Goal: Information Seeking & Learning: Learn about a topic

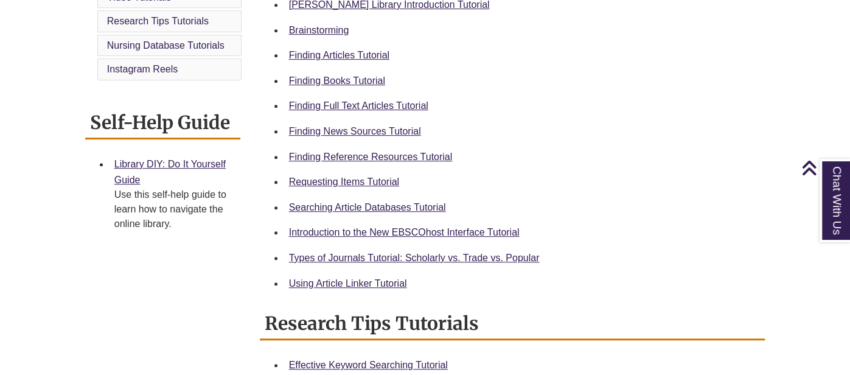
scroll to position [395, 0]
click at [396, 153] on link "Finding Reference Resources Tutorial" at bounding box center [371, 156] width 164 height 10
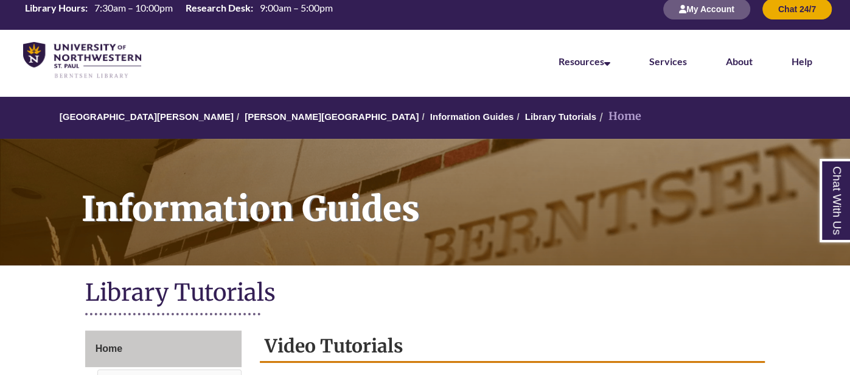
scroll to position [12, 0]
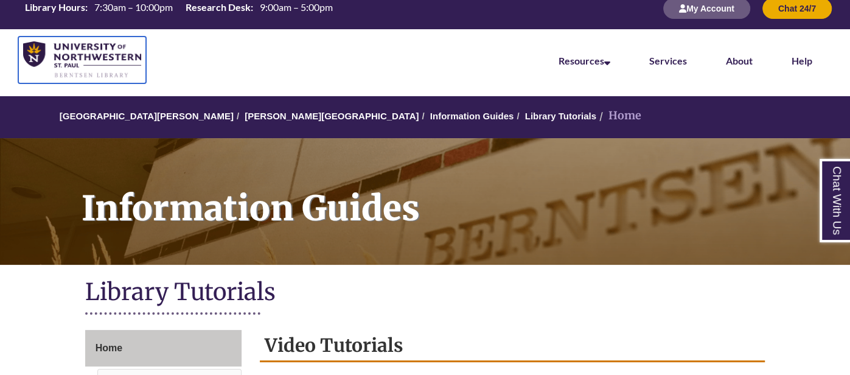
click at [31, 50] on img at bounding box center [82, 59] width 118 height 37
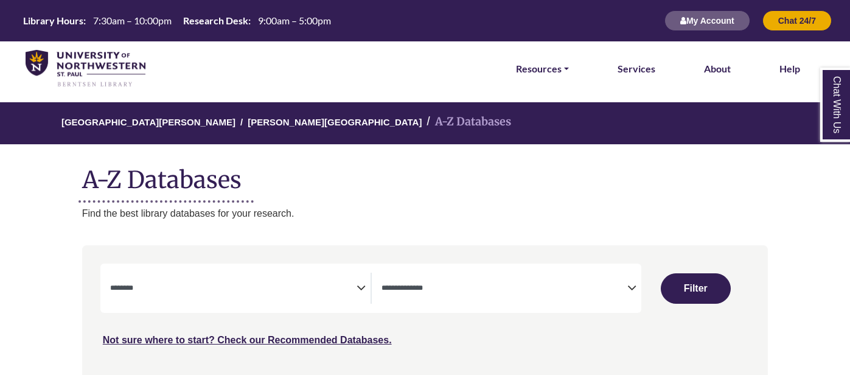
select select "Database Subject Filter"
select select "Database Types Filter"
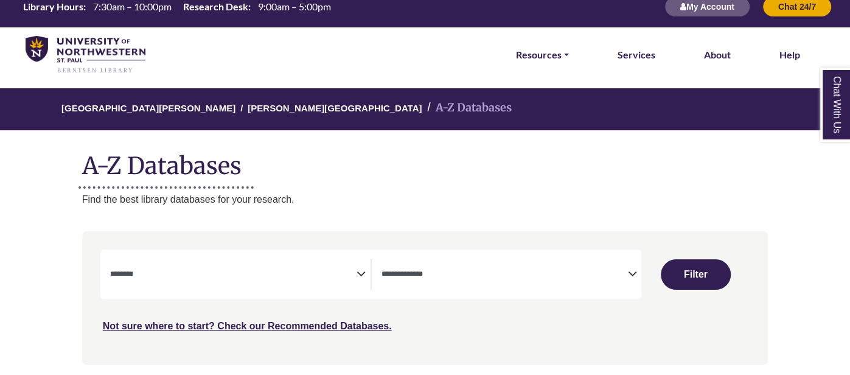
scroll to position [77, 0]
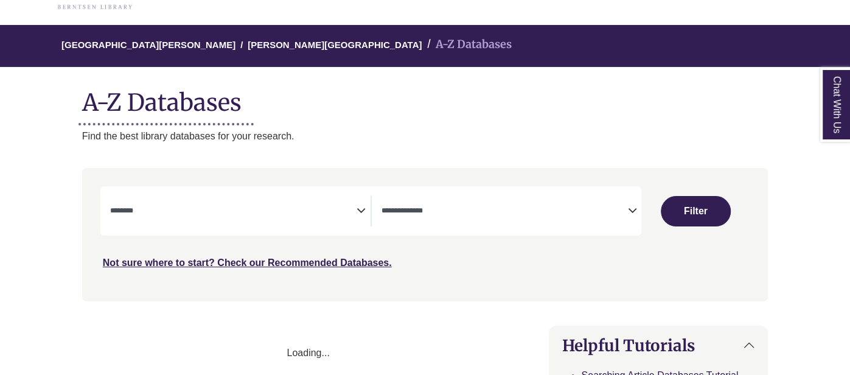
select select "Database Subject Filter"
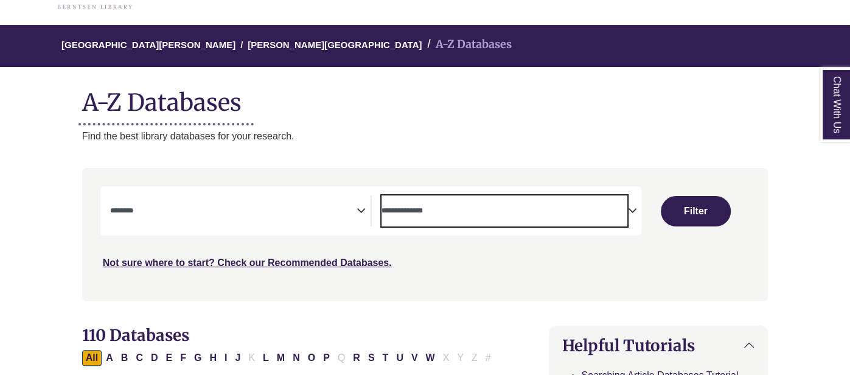
click at [455, 215] on textarea "Search" at bounding box center [505, 212] width 246 height 10
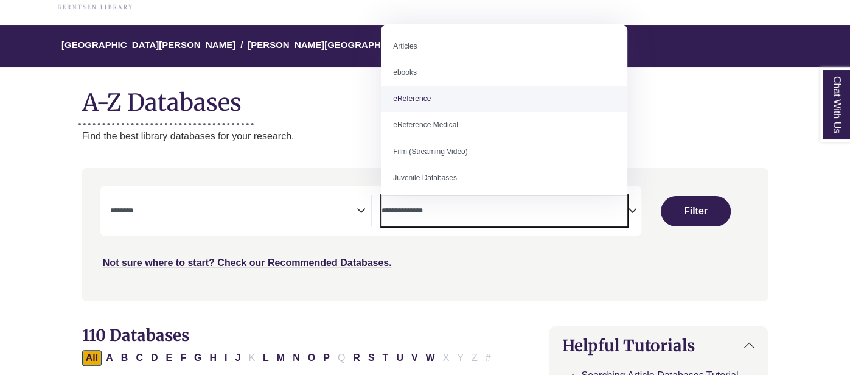
select select "*****"
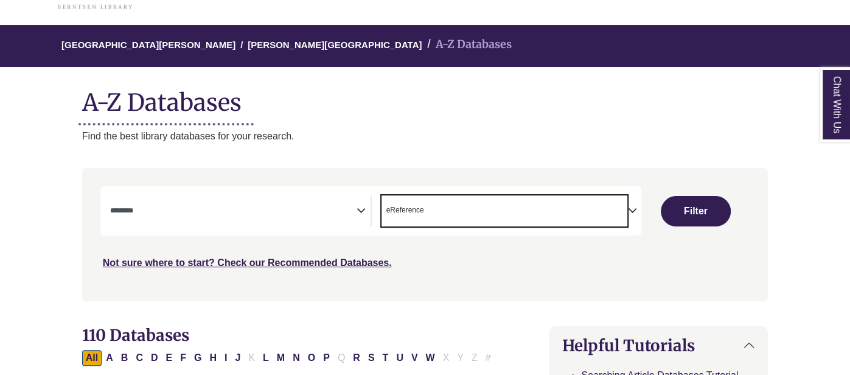
scroll to position [24, 0]
click at [261, 223] on span "Search filters" at bounding box center [233, 210] width 246 height 31
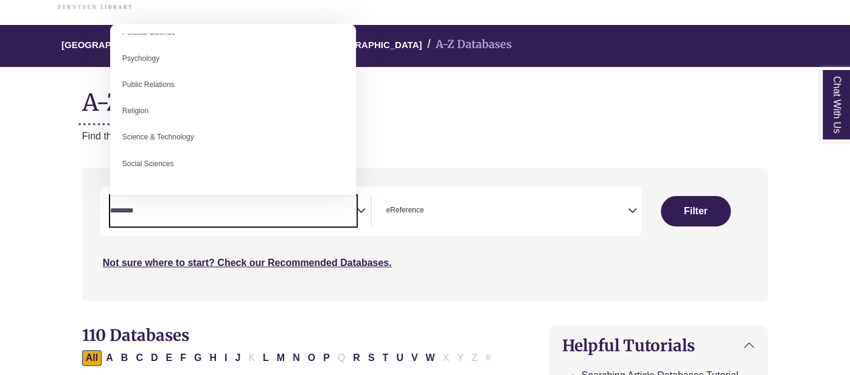
scroll to position [954, 0]
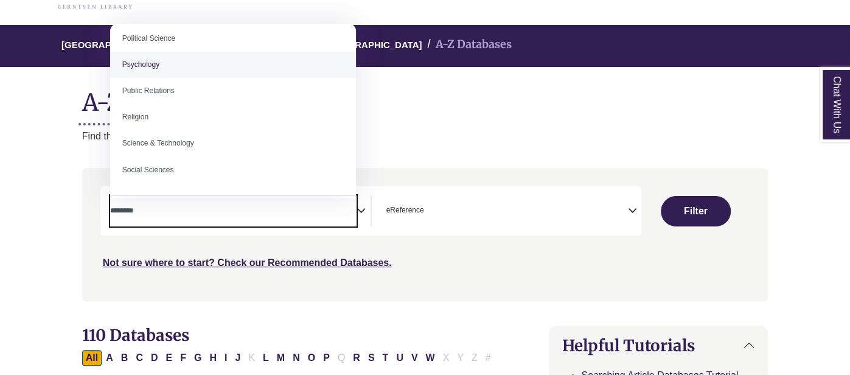
select select "*****"
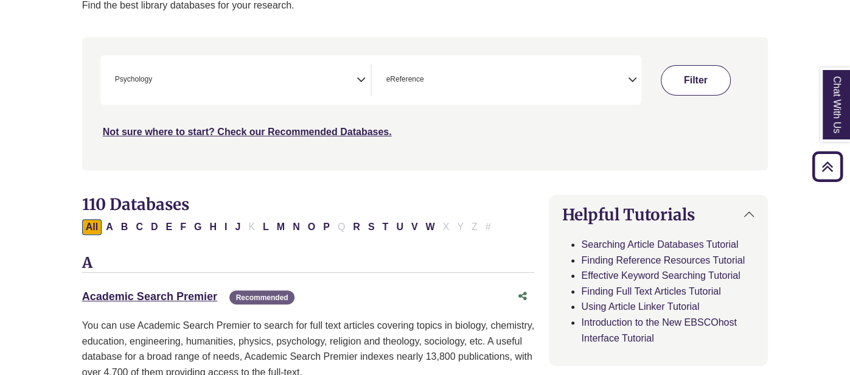
scroll to position [206, 0]
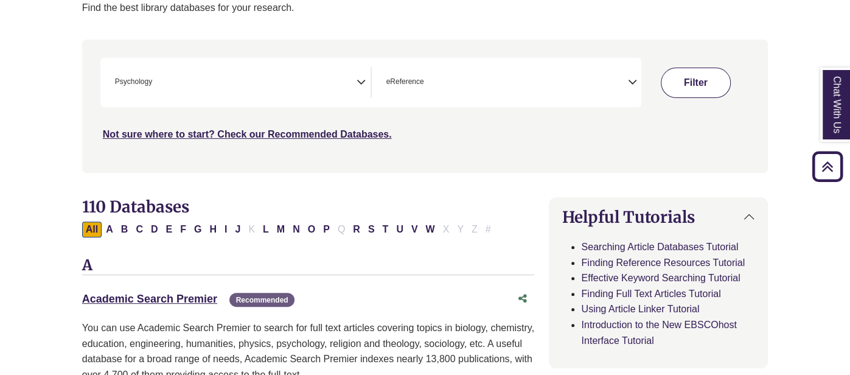
click at [709, 75] on button "Filter" at bounding box center [696, 83] width 70 height 30
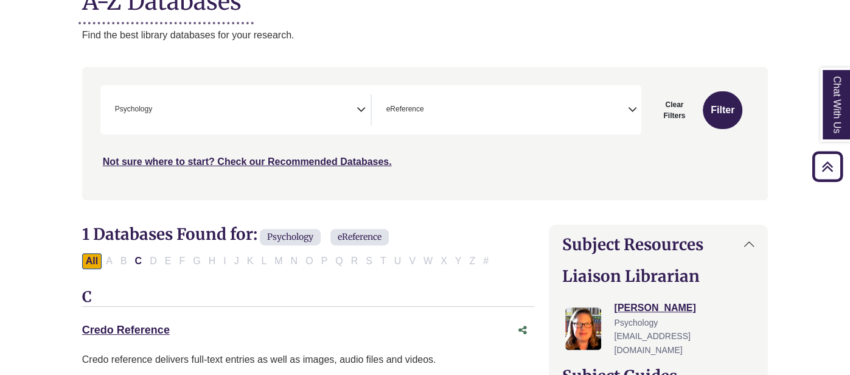
scroll to position [212, 0]
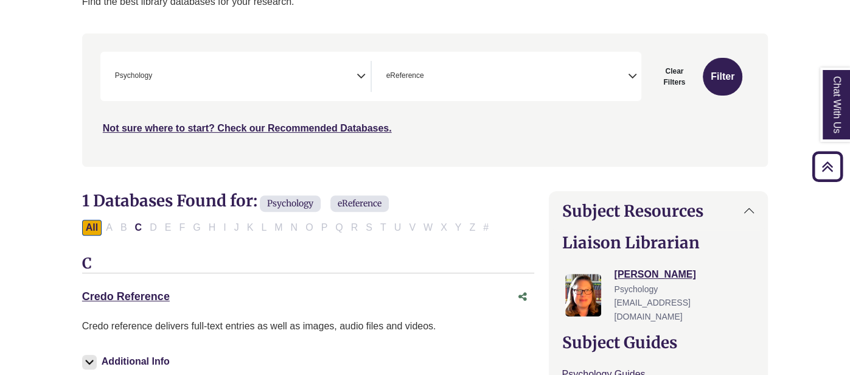
click at [108, 229] on div "All A B C D E F G H I J K L M N O P Q R S T U V W X Y Z #" at bounding box center [287, 227] width 411 height 10
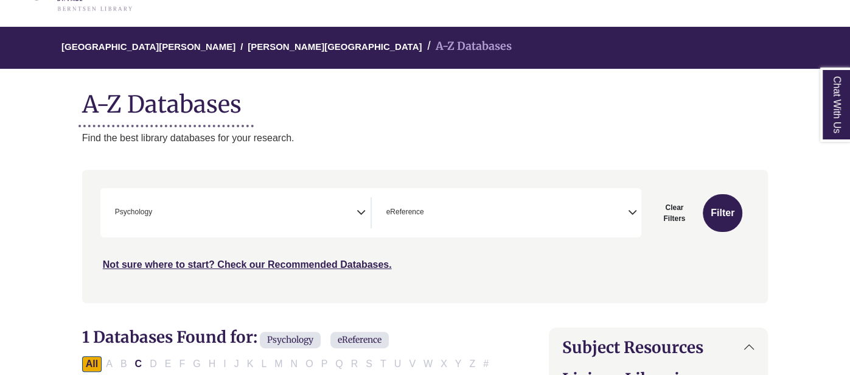
scroll to position [82, 0]
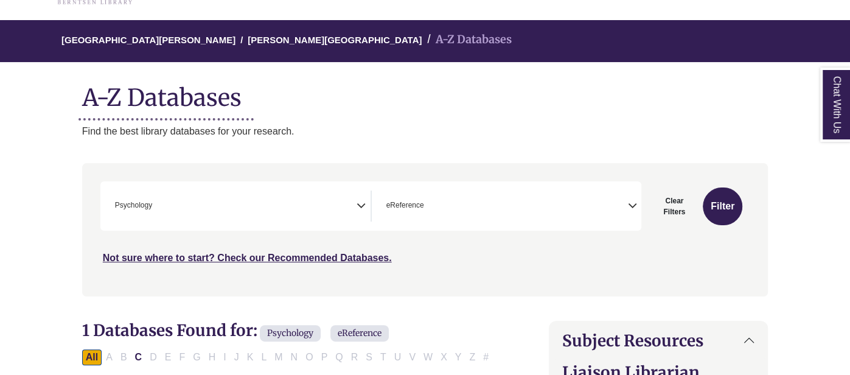
click at [479, 208] on span "× eReference" at bounding box center [505, 205] width 246 height 31
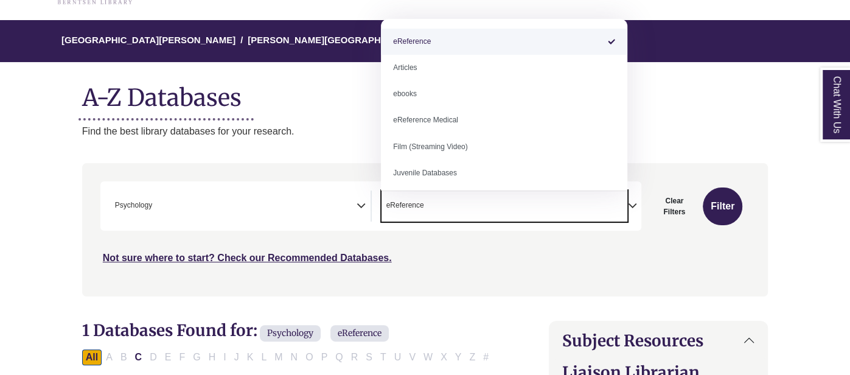
select select "Database Types Filter"
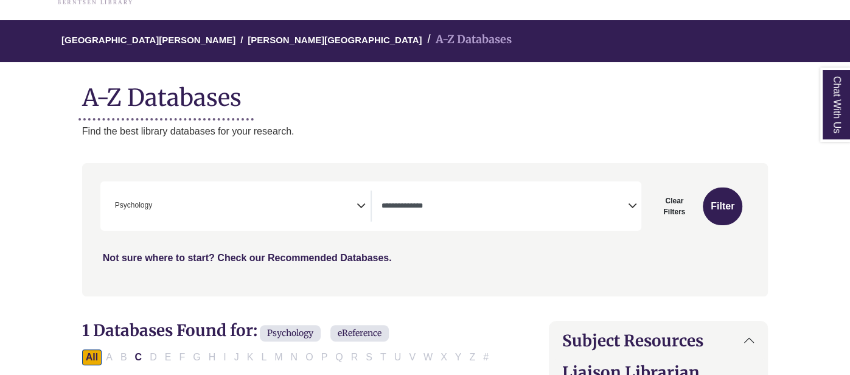
click at [271, 256] on link "Not sure where to start? Check our Recommended Databases." at bounding box center [247, 258] width 289 height 10
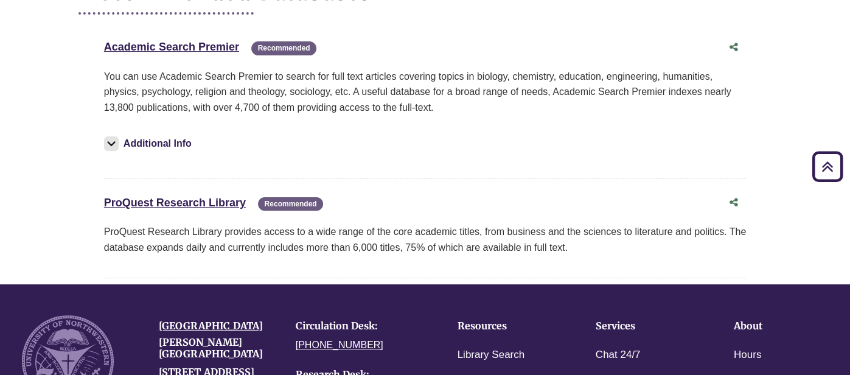
scroll to position [189, 0]
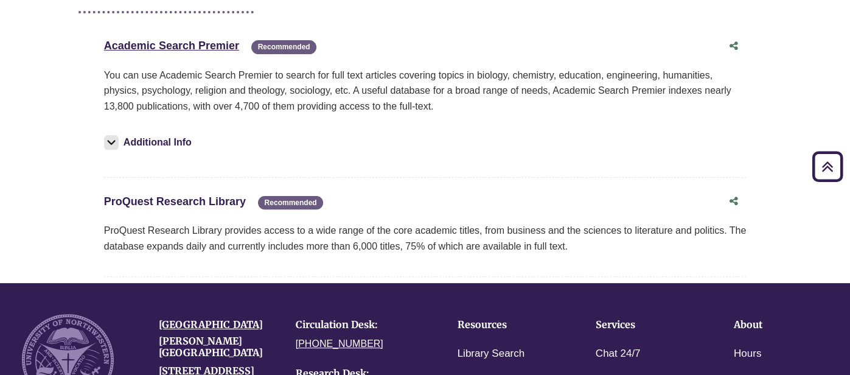
click at [208, 198] on link "ProQuest Research Library This link opens in a new window" at bounding box center [175, 201] width 142 height 12
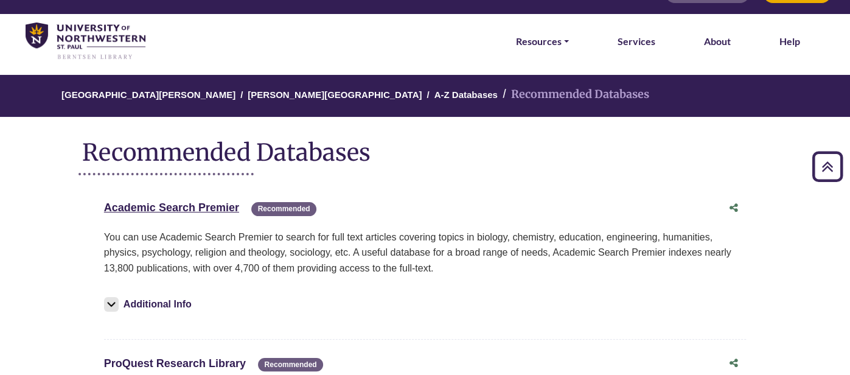
scroll to position [0, 0]
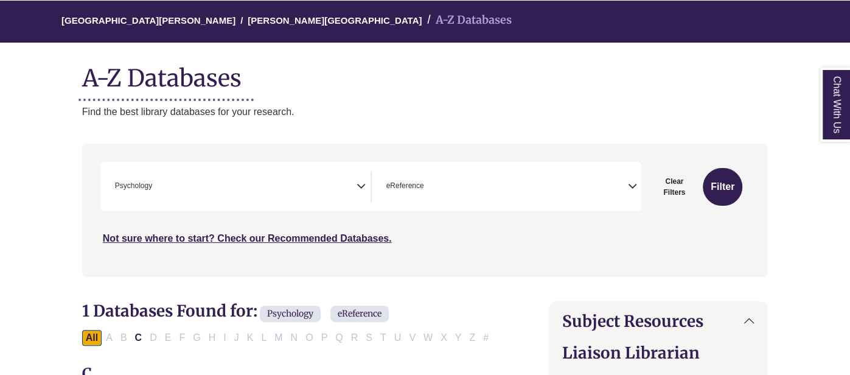
scroll to position [214, 0]
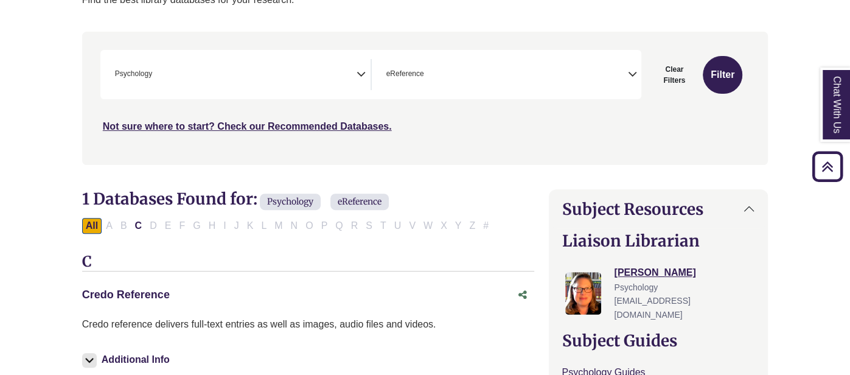
click at [143, 295] on link "Credo Reference This link opens in a new window" at bounding box center [126, 294] width 88 height 12
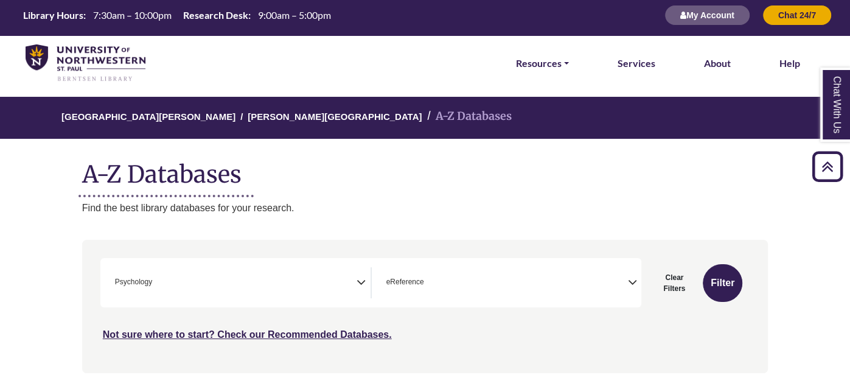
scroll to position [0, 0]
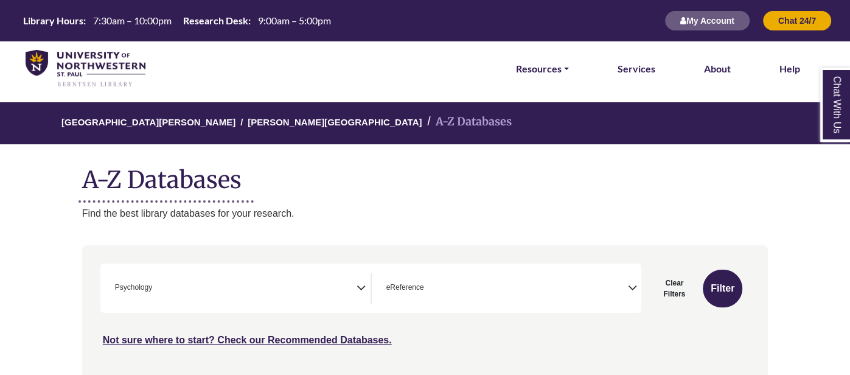
click at [30, 60] on img at bounding box center [86, 69] width 120 height 38
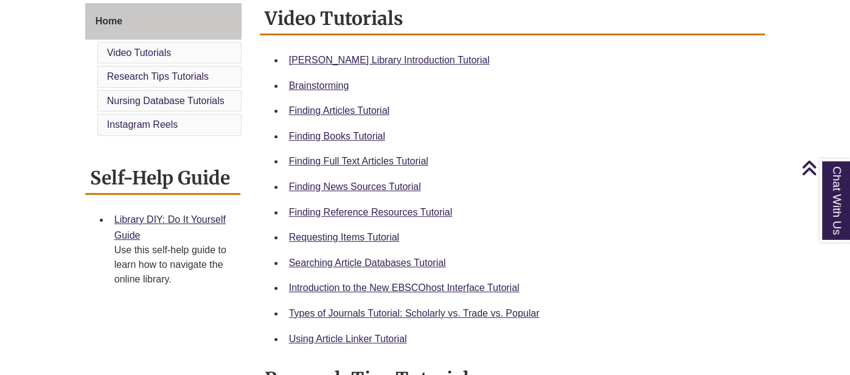
scroll to position [363, 0]
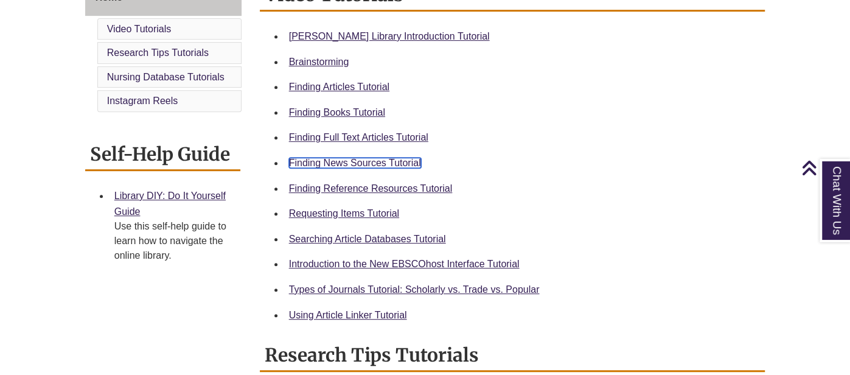
click at [361, 160] on link "Finding News Sources Tutorial" at bounding box center [355, 163] width 132 height 10
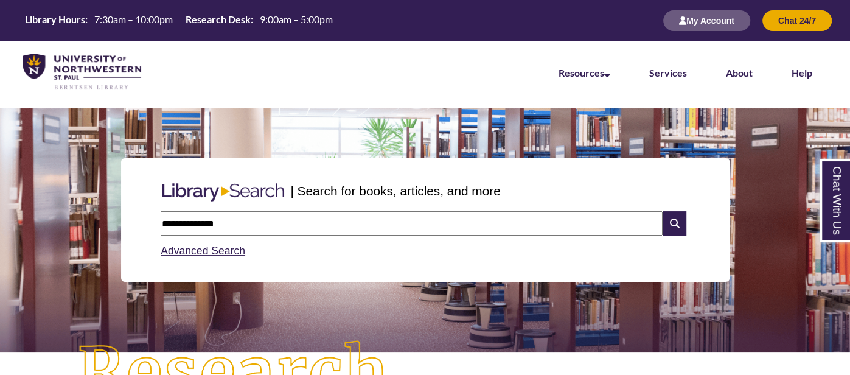
click at [174, 225] on input "**********" at bounding box center [412, 223] width 502 height 24
drag, startPoint x: 246, startPoint y: 222, endPoint x: 254, endPoint y: 223, distance: 7.4
click at [246, 222] on input "**********" at bounding box center [412, 223] width 502 height 24
click at [323, 229] on input "**********" at bounding box center [412, 223] width 502 height 24
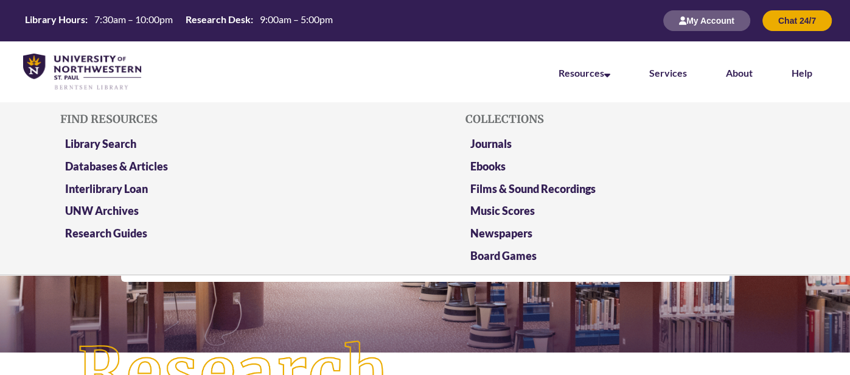
type input "**********"
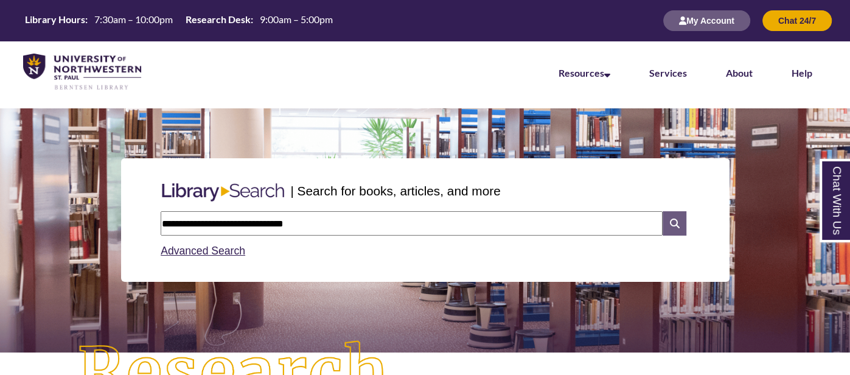
click at [666, 223] on icon at bounding box center [674, 223] width 23 height 24
